Goal: Feedback & Contribution: Contribute content

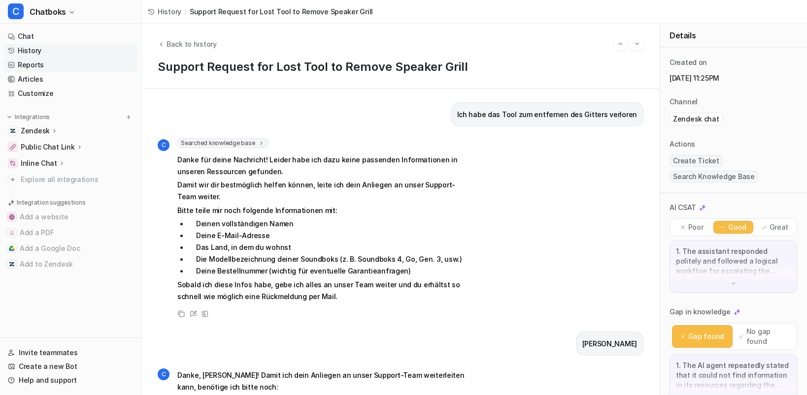
scroll to position [569, 0]
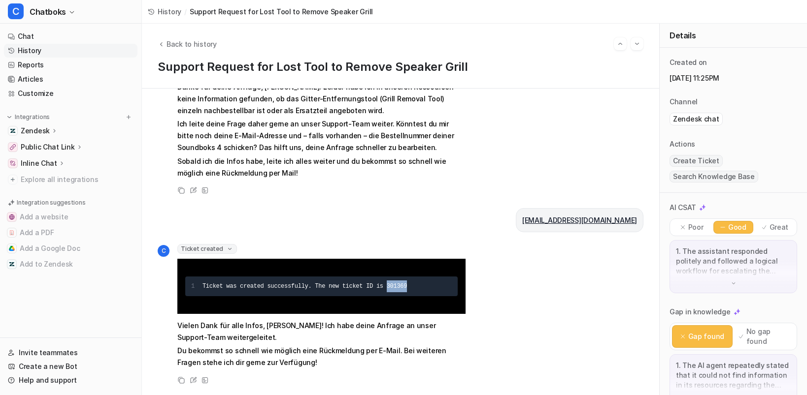
click at [33, 58] on link "History" at bounding box center [70, 51] width 133 height 14
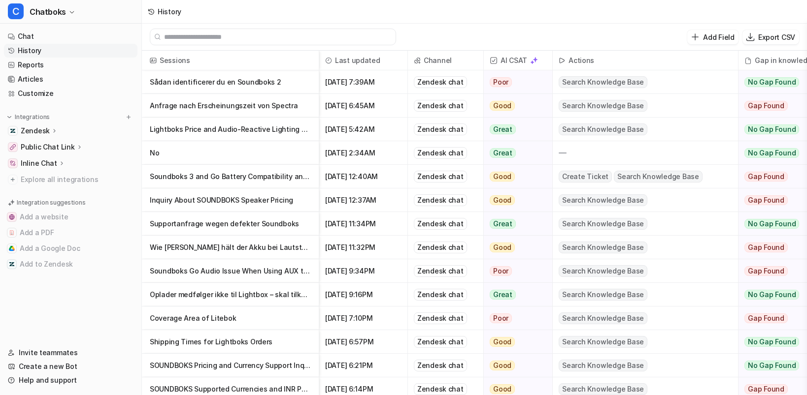
click at [268, 111] on p "Anfrage nach Erscheinungszeit von Spectra" at bounding box center [230, 106] width 161 height 24
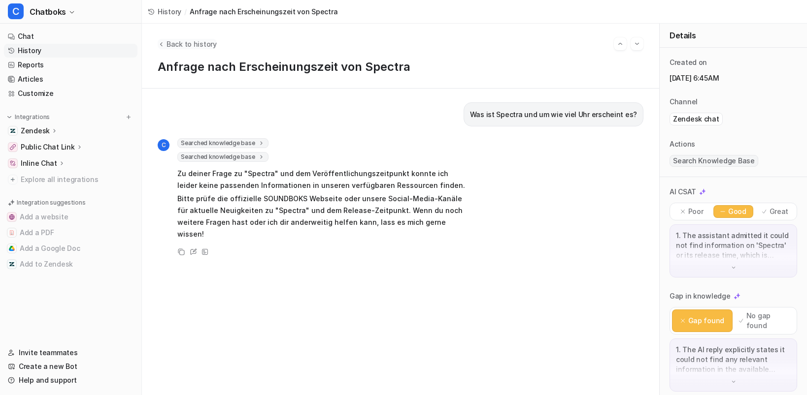
click at [217, 49] on span "Back to history" at bounding box center [191, 44] width 50 height 10
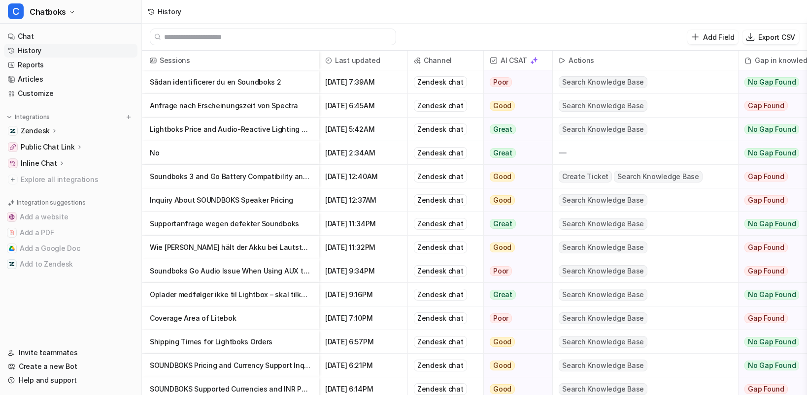
click at [237, 115] on p "Anfrage nach Erscheinungszeit von Spectra" at bounding box center [230, 106] width 161 height 24
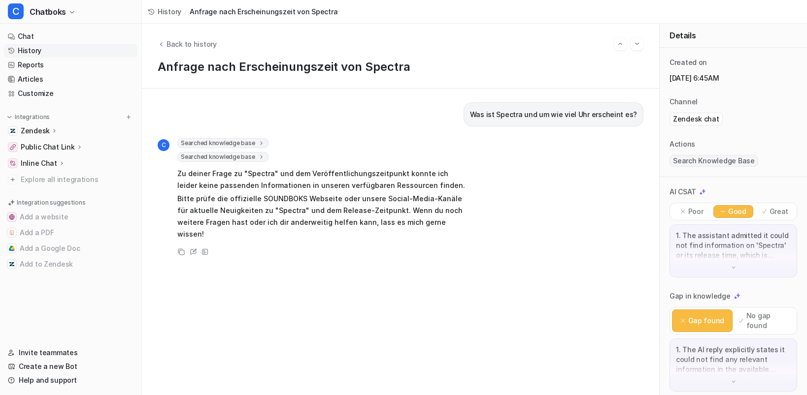
scroll to position [6, 0]
click at [205, 43] on span "Back to history" at bounding box center [191, 44] width 50 height 10
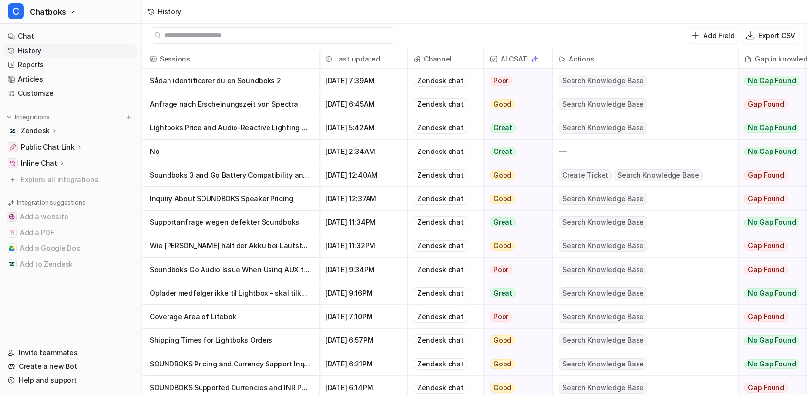
click at [201, 43] on div at bounding box center [273, 35] width 246 height 17
click at [282, 136] on p "Lightboks Price and Audio-Reactive Lighting Features" at bounding box center [230, 128] width 161 height 24
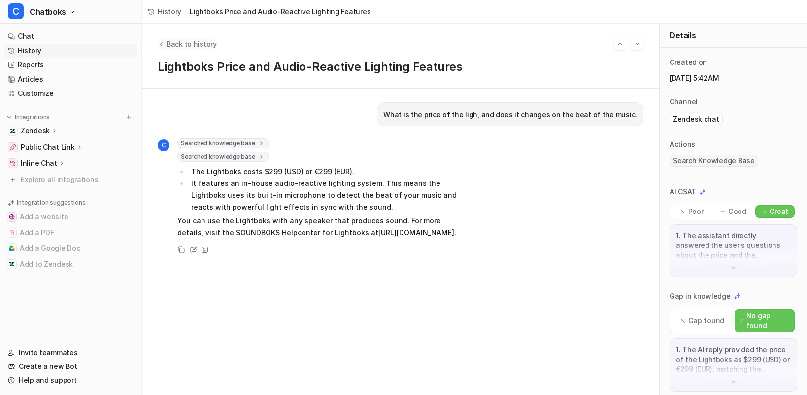
click at [199, 39] on button "Back to history" at bounding box center [187, 44] width 59 height 10
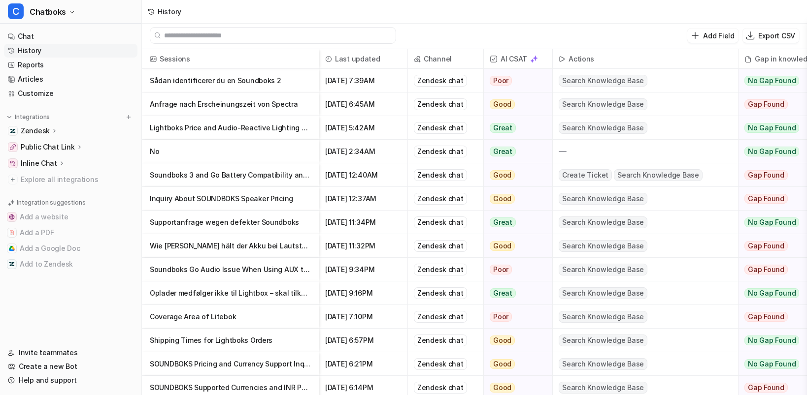
click at [266, 178] on p "Soundboks 3 and Go Battery Compatibility and Shipping Information" at bounding box center [230, 176] width 161 height 24
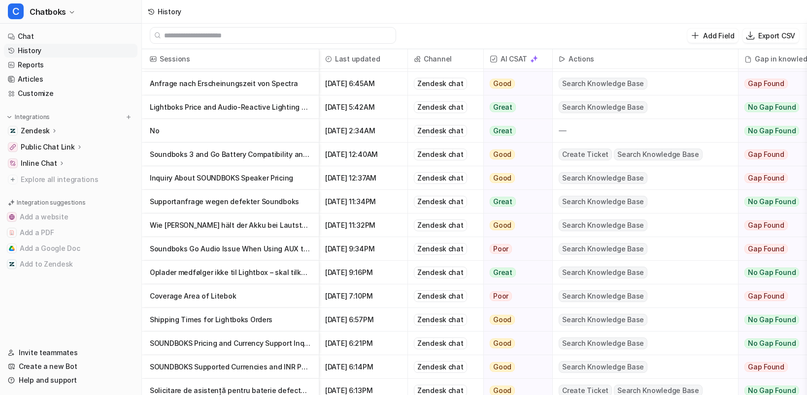
click at [260, 327] on p "Shipping Times for Lightboks Orders" at bounding box center [230, 320] width 161 height 24
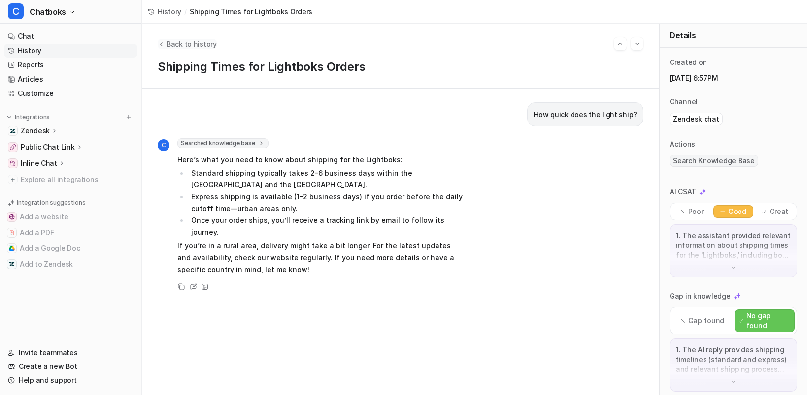
click at [204, 43] on span "Back to history" at bounding box center [191, 44] width 50 height 10
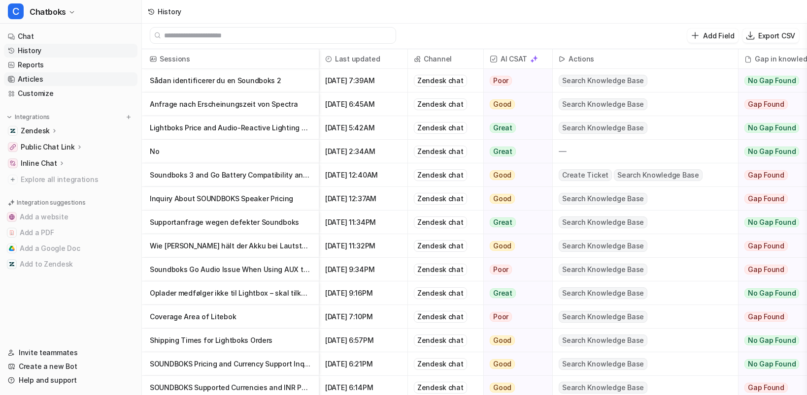
click at [54, 86] on link "Articles" at bounding box center [70, 79] width 133 height 14
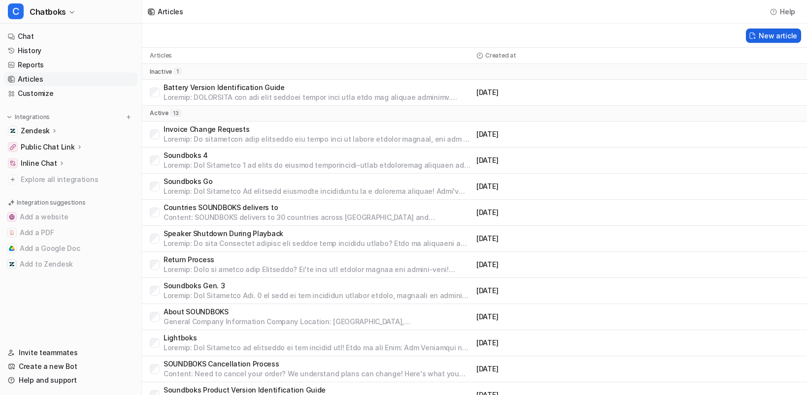
click at [771, 37] on button "New article" at bounding box center [773, 36] width 55 height 14
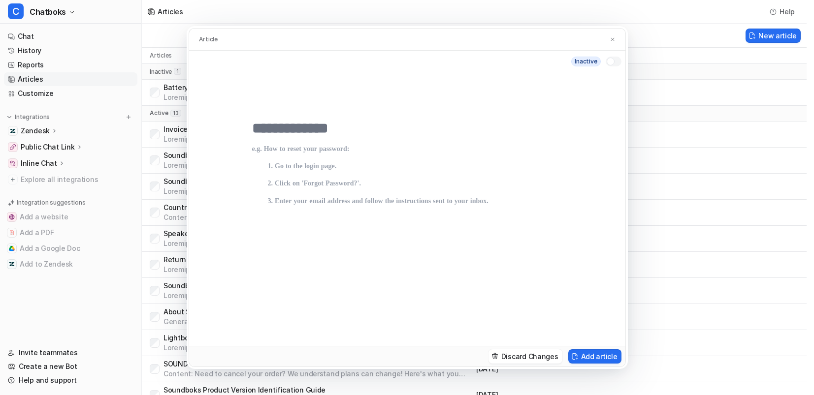
click at [713, 8] on div "Article inactive Discard Changes Add article" at bounding box center [407, 197] width 814 height 395
